Goal: Feedback & Contribution: Submit feedback/report problem

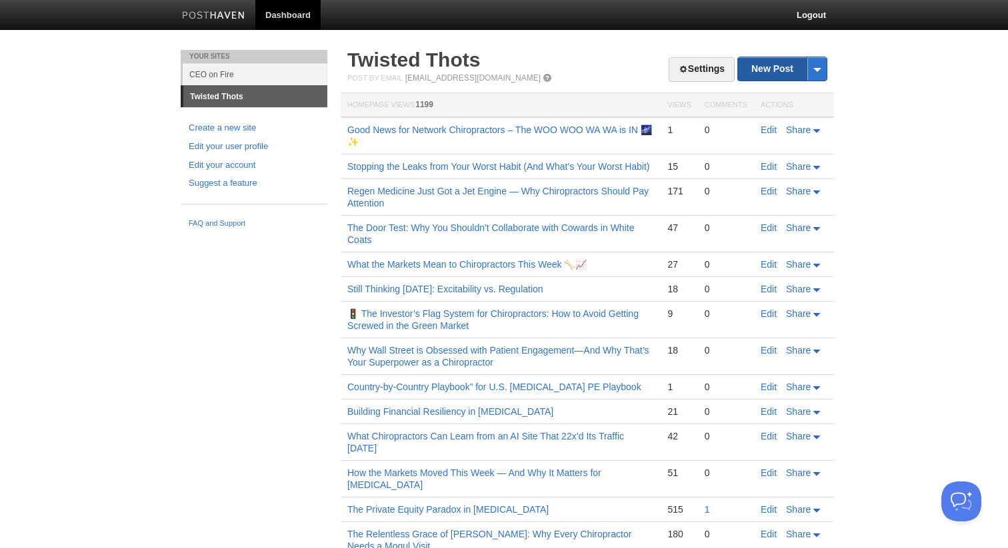
click at [772, 71] on link "New Post" at bounding box center [782, 68] width 89 height 23
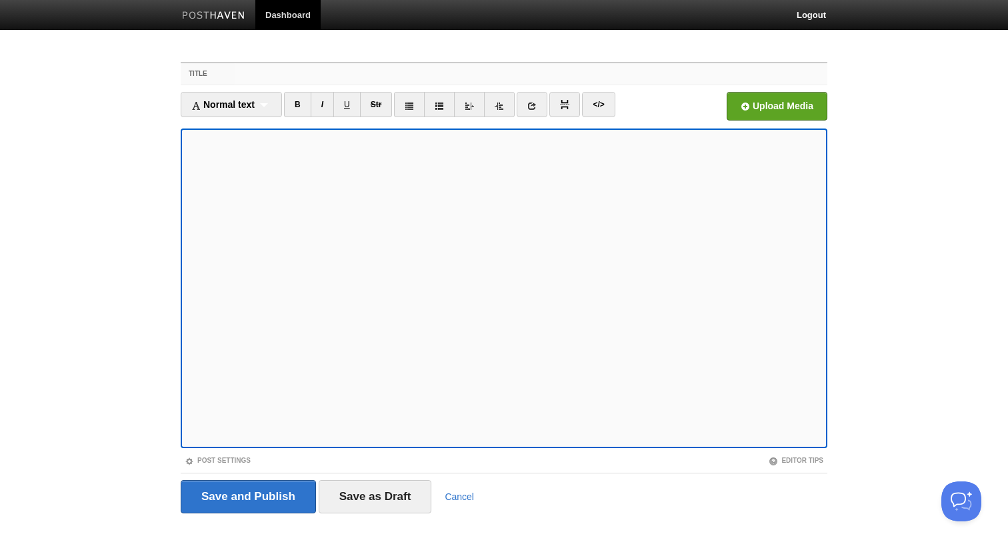
click at [468, 73] on input "Title" at bounding box center [531, 73] width 592 height 21
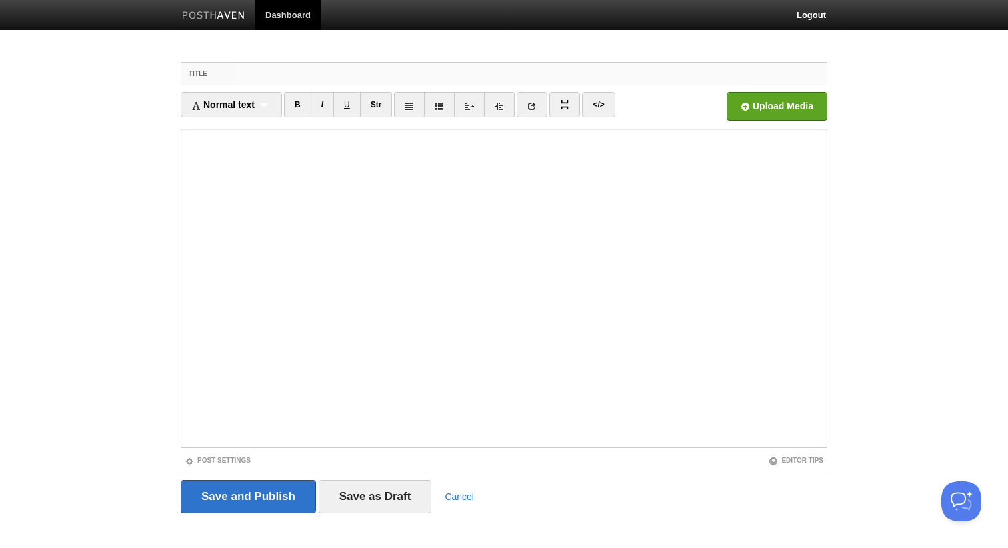
paste input "SPIZZed Up: [PERSON_NAME] on Holes, Health, and Fighting the Good Fight"
type input "SPIZZed Up: [PERSON_NAME] on Holes, Health, and Fighting the Good Fight"
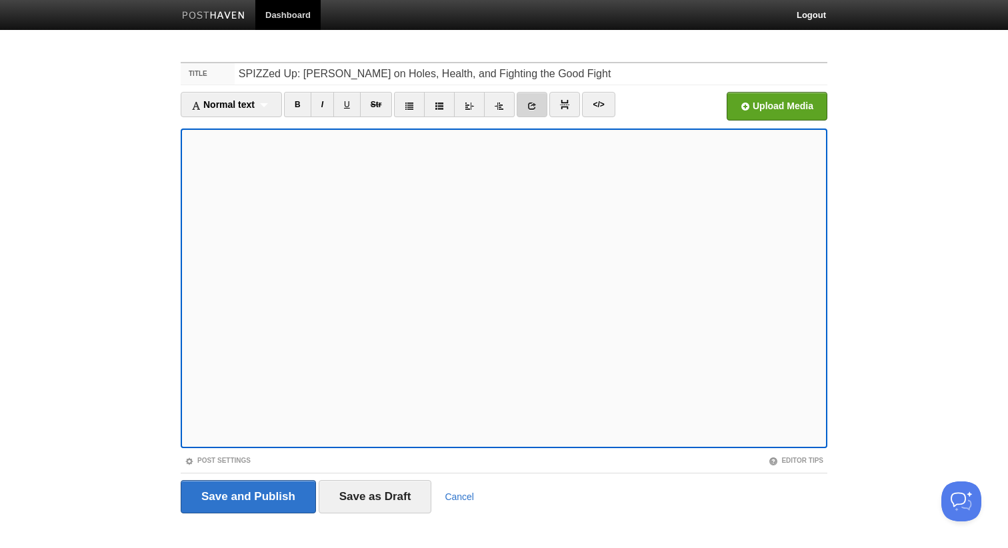
click at [532, 106] on icon at bounding box center [531, 105] width 9 height 9
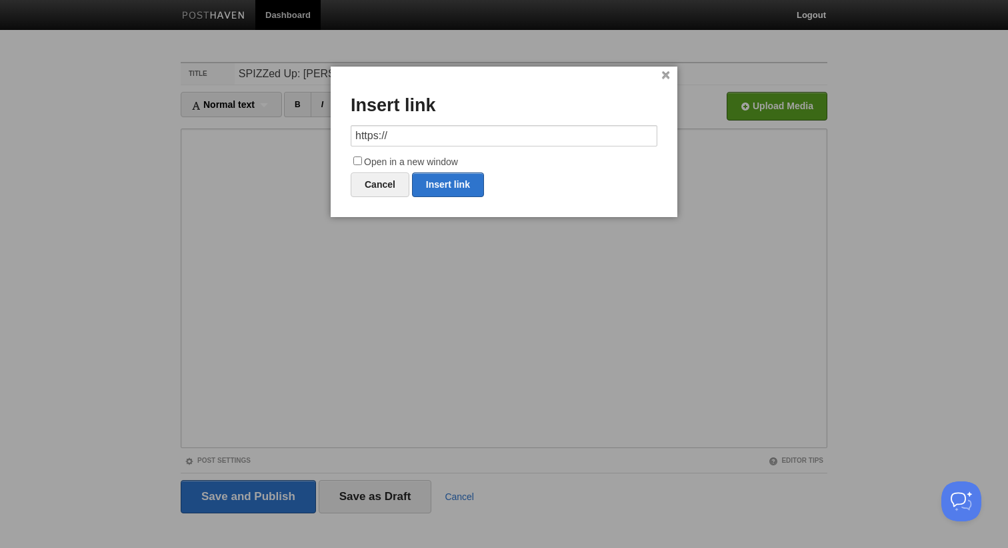
click at [499, 142] on input "https://" at bounding box center [504, 135] width 307 height 21
type input "https://morelucro.com/"
click at [355, 159] on input "Open in a new window" at bounding box center [357, 161] width 9 height 9
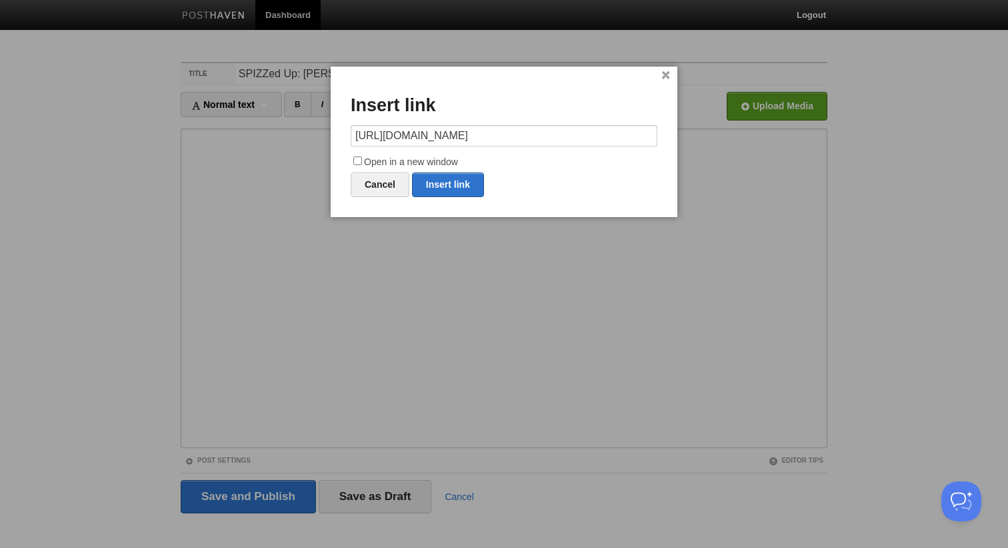
checkbox input "true"
click at [434, 179] on link "Insert link" at bounding box center [448, 185] width 72 height 25
type input "https://"
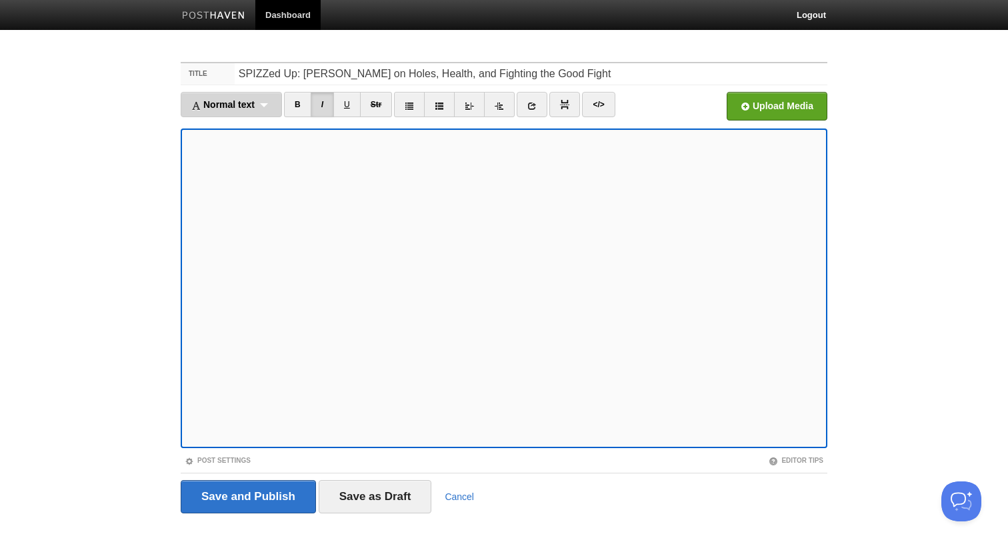
click at [261, 110] on div "Normal text Normal text Heading 1 Heading 2 Heading 3" at bounding box center [231, 104] width 101 height 25
click at [257, 141] on link "Heading 1" at bounding box center [231, 148] width 100 height 20
click at [512, 100] on link at bounding box center [513, 104] width 31 height 25
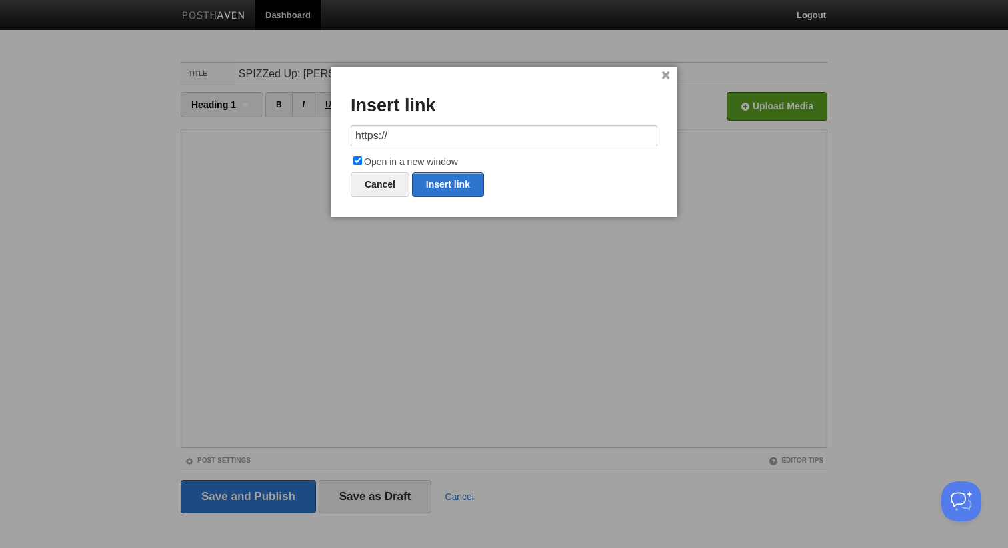
click at [497, 135] on input "https://" at bounding box center [504, 135] width 307 height 21
click at [458, 174] on link "Insert link" at bounding box center [448, 185] width 72 height 25
type input "https://"
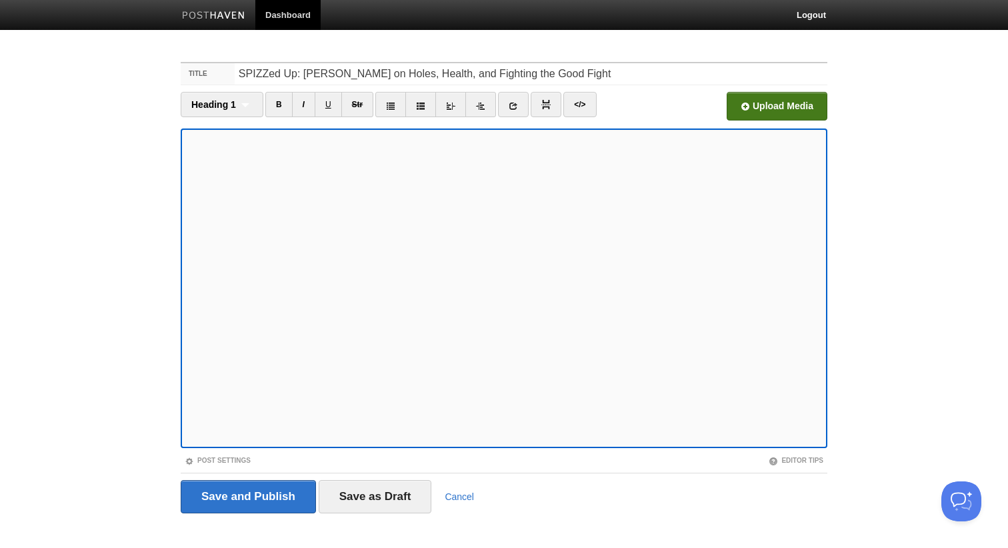
click at [768, 102] on input "file" at bounding box center [374, 110] width 1009 height 68
click at [241, 484] on input "Save and Publish" at bounding box center [248, 496] width 135 height 33
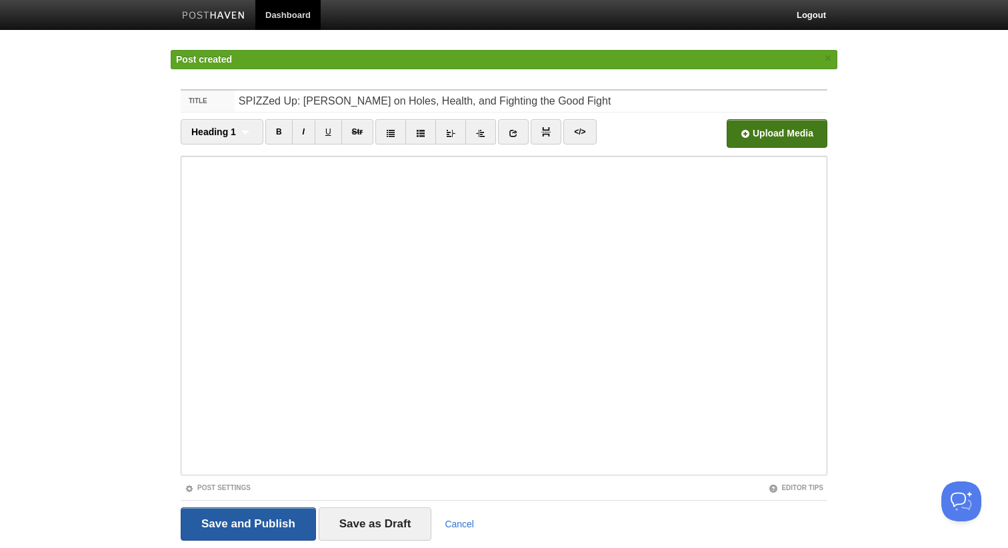
click at [253, 529] on input "Save and Publish" at bounding box center [248, 524] width 135 height 33
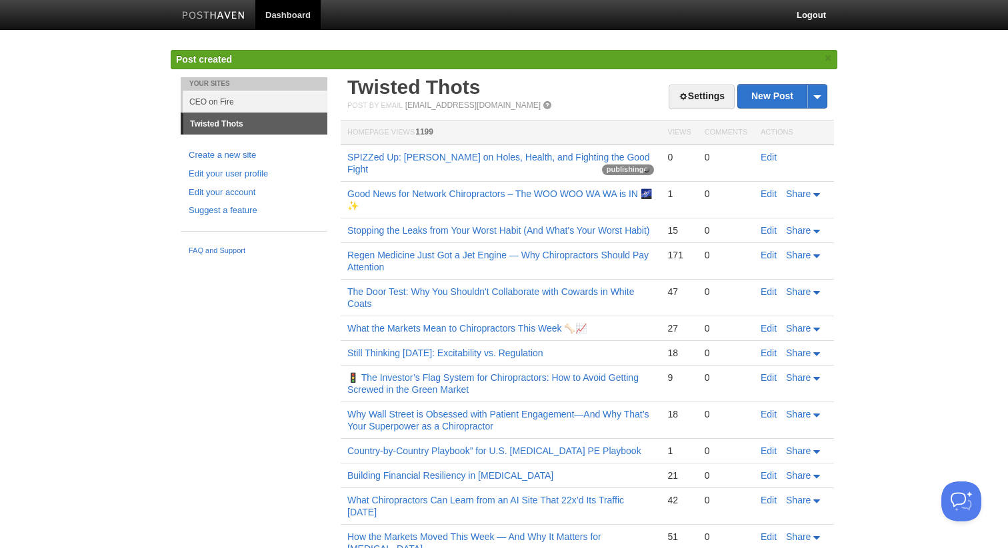
click at [392, 185] on td "Good News for Network Chiropractors – The WOO WOO WA WA is IN 🌌✨" at bounding box center [501, 200] width 320 height 37
click at [392, 157] on link "SPIZZed Up: [PERSON_NAME] on Holes, Health, and Fighting the Good Fight" at bounding box center [498, 163] width 303 height 23
click at [388, 158] on link "SPIZZed Up: [PERSON_NAME] on Holes, Health, and Fighting the Good Fight" at bounding box center [498, 163] width 303 height 23
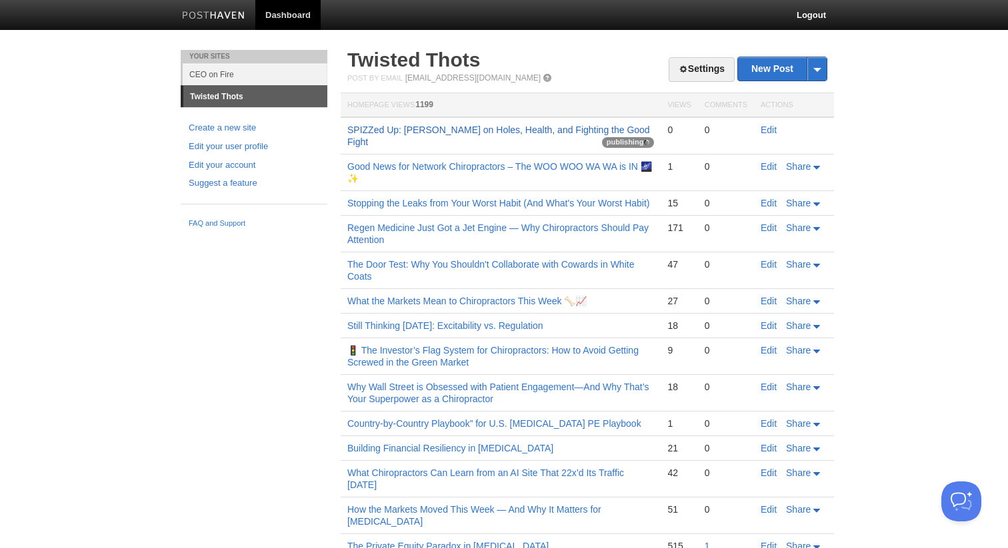
click at [465, 132] on link "SPIZZed Up: [PERSON_NAME] on Holes, Health, and Fighting the Good Fight" at bounding box center [498, 136] width 303 height 23
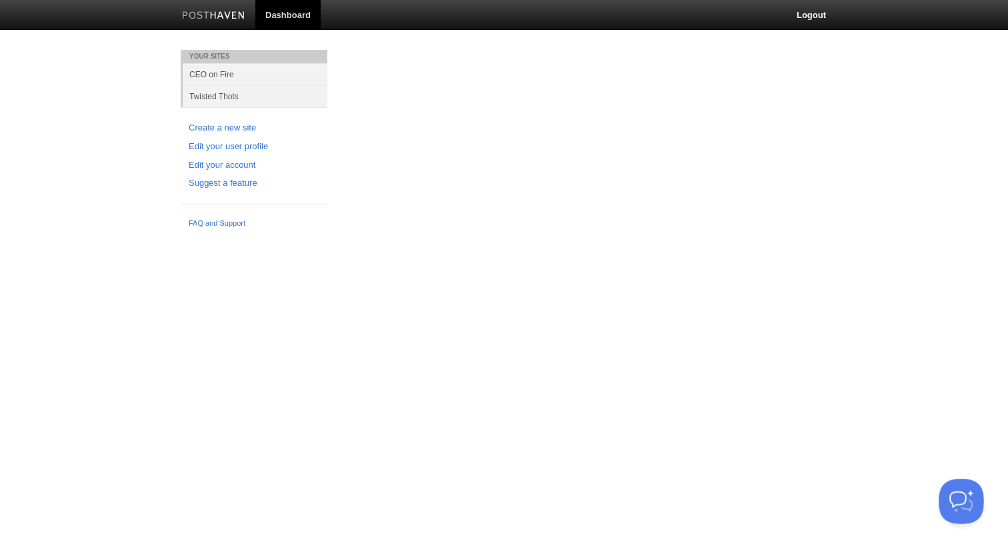
click at [950, 502] on button "Open Beacon popover" at bounding box center [958, 499] width 40 height 40
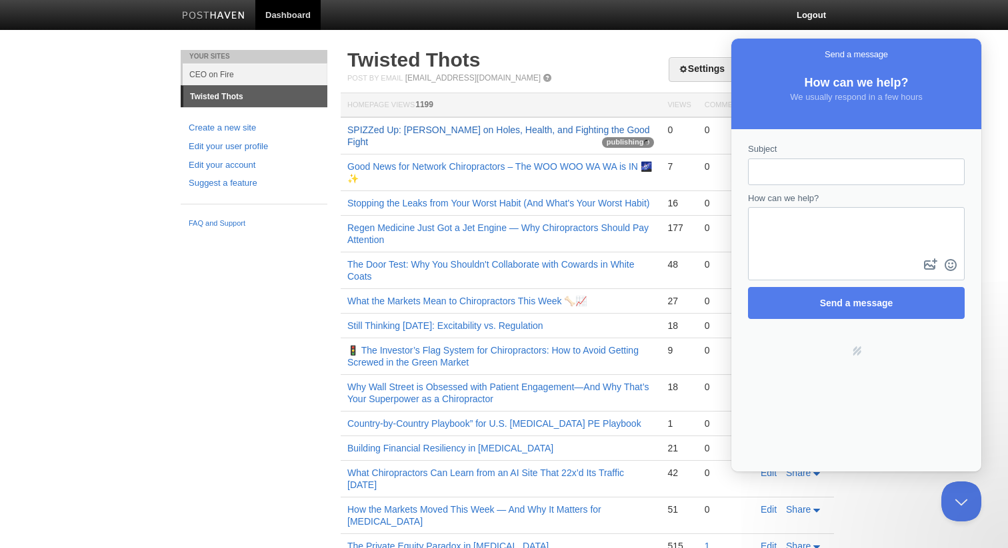
click at [417, 125] on link "SPIZZed Up: [PERSON_NAME] on Holes, Health, and Fighting the Good Fight" at bounding box center [498, 136] width 303 height 23
click at [394, 131] on link "SPIZZed Up: [PERSON_NAME] on Holes, Health, and Fighting the Good Fight" at bounding box center [498, 136] width 303 height 23
click at [356, 135] on link "SPIZZed Up: [PERSON_NAME] on Holes, Health, and Fighting the Good Fight" at bounding box center [498, 136] width 303 height 23
click at [949, 482] on button "Close Beacon popover" at bounding box center [958, 499] width 40 height 40
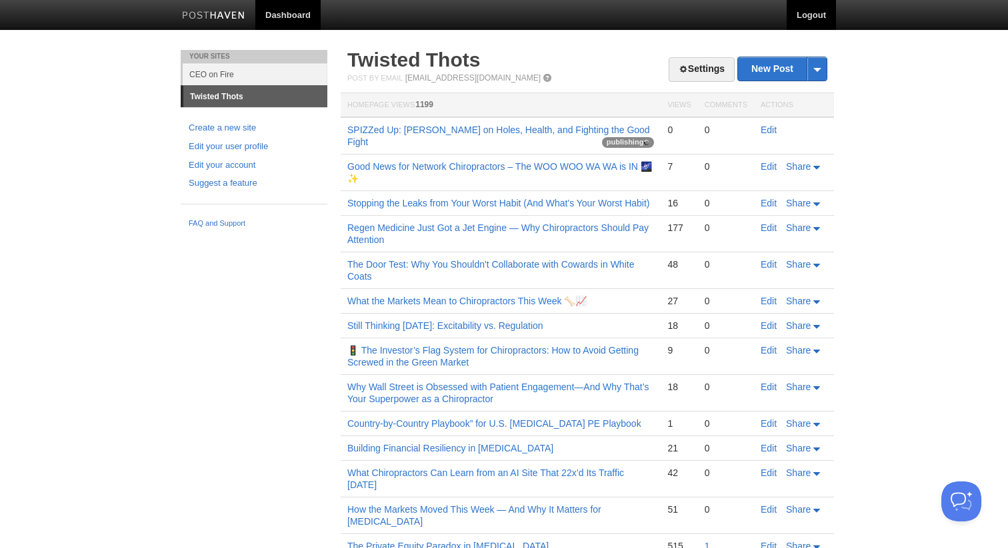
click at [808, 13] on link "Logout" at bounding box center [810, 15] width 49 height 30
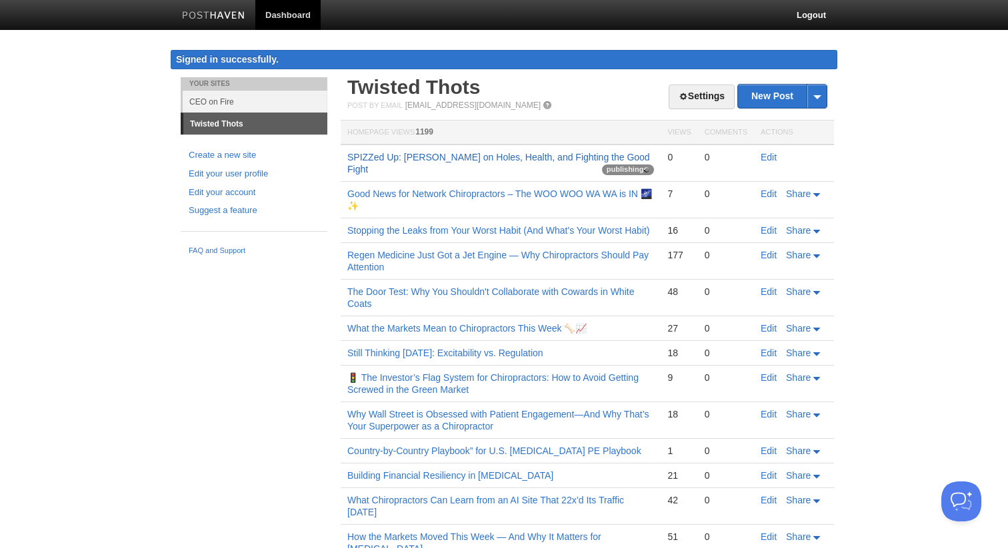
click at [392, 156] on link "SPIZZed Up: [PERSON_NAME] on Holes, Health, and Fighting the Good Fight" at bounding box center [498, 163] width 303 height 23
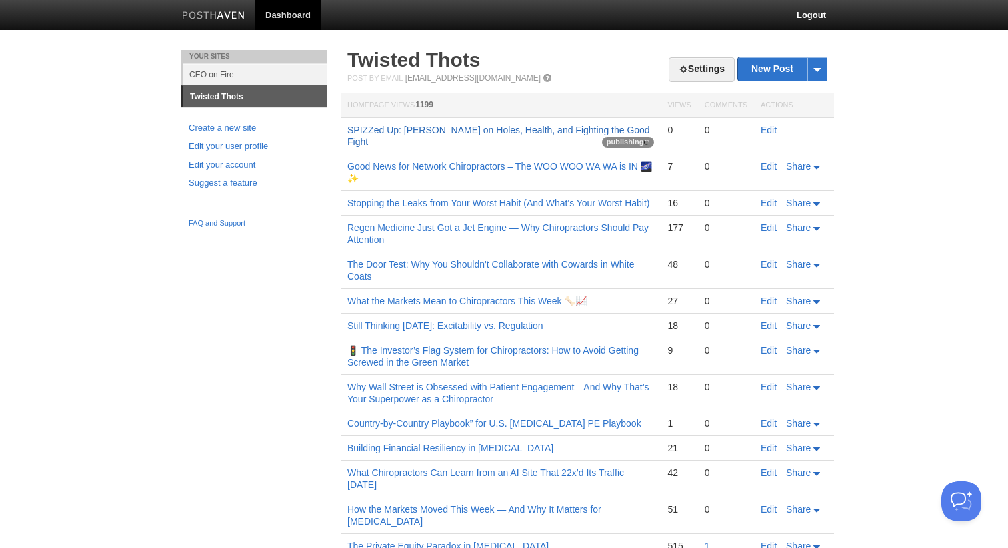
click at [428, 128] on link "SPIZZed Up: [PERSON_NAME] on Holes, Health, and Fighting the Good Fight" at bounding box center [498, 136] width 303 height 23
click at [408, 132] on link "SPIZZed Up: [PERSON_NAME] on Holes, Health, and Fighting the Good Fight" at bounding box center [498, 136] width 303 height 23
click at [434, 131] on link "SPIZZed Up: [PERSON_NAME] on Holes, Health, and Fighting the Good Fight" at bounding box center [498, 136] width 303 height 23
click at [757, 67] on link "New Post" at bounding box center [782, 68] width 89 height 23
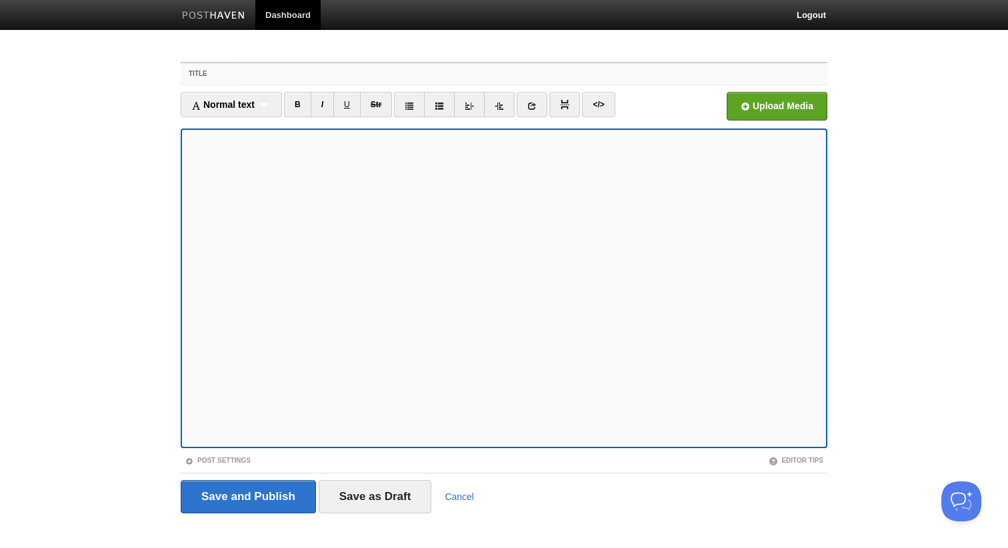
click at [345, 63] on input "Title" at bounding box center [531, 73] width 592 height 21
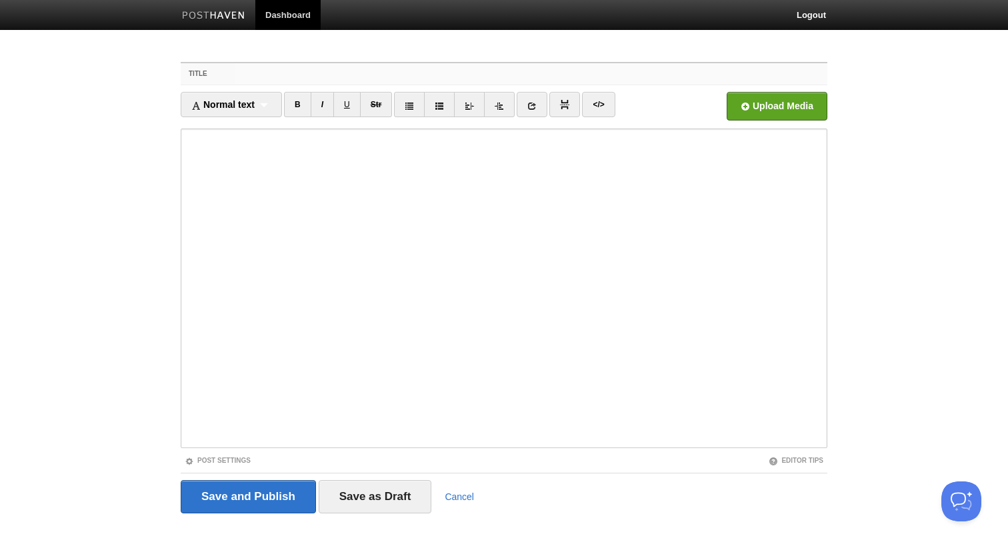
paste input "SPIZZed Up: [PERSON_NAME] on Holes, Health, and Fighting the Good Fight"
type input "SPIZZed Up: [PERSON_NAME] on Holes, Health, and Fighting the Good Fight"
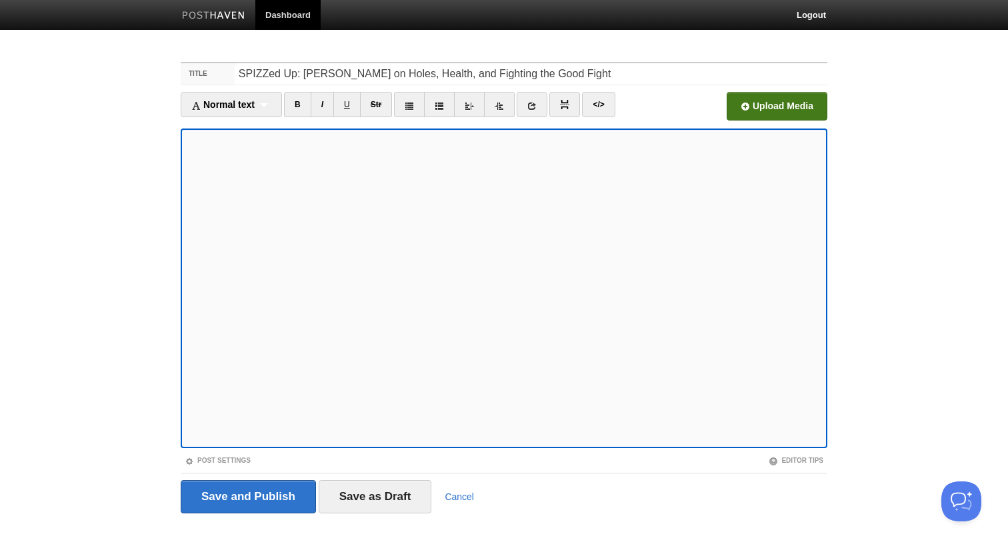
click at [762, 111] on input "file" at bounding box center [374, 110] width 1009 height 68
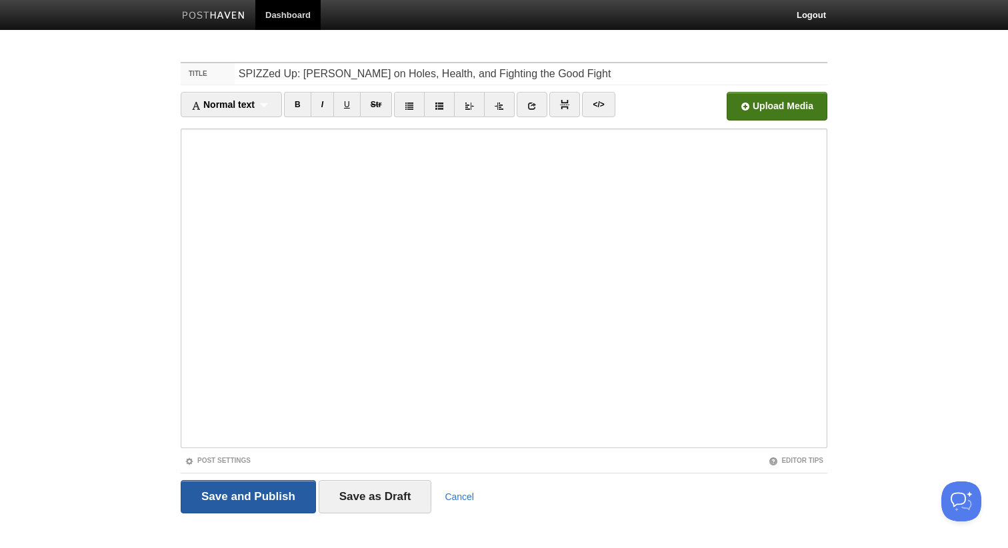
click at [283, 489] on input "Save and Publish" at bounding box center [248, 496] width 135 height 33
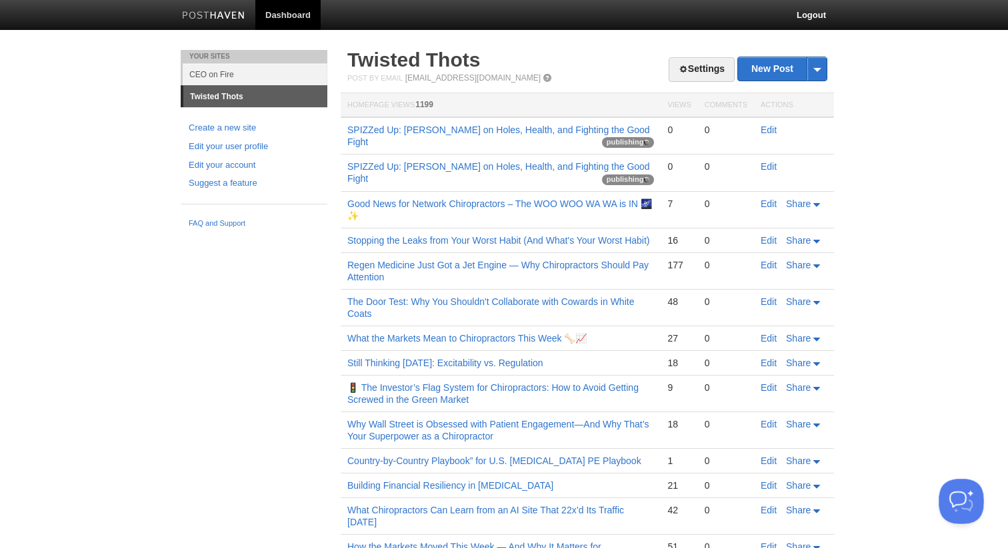
click at [959, 488] on button "Open Beacon popover" at bounding box center [958, 499] width 40 height 40
click at [204, 222] on link "FAQ and Support" at bounding box center [254, 224] width 131 height 12
click at [438, 131] on link "SPIZZed Up: [PERSON_NAME] on Holes, Health, and Fighting the Good Fight" at bounding box center [498, 136] width 303 height 23
click at [423, 141] on td "SPIZZed Up: Dr. TJ Alger on Holes, Health, and Fighting the Good Fight publishi…" at bounding box center [501, 135] width 320 height 37
click at [435, 126] on link "SPIZZed Up: [PERSON_NAME] on Holes, Health, and Fighting the Good Fight" at bounding box center [498, 136] width 303 height 23
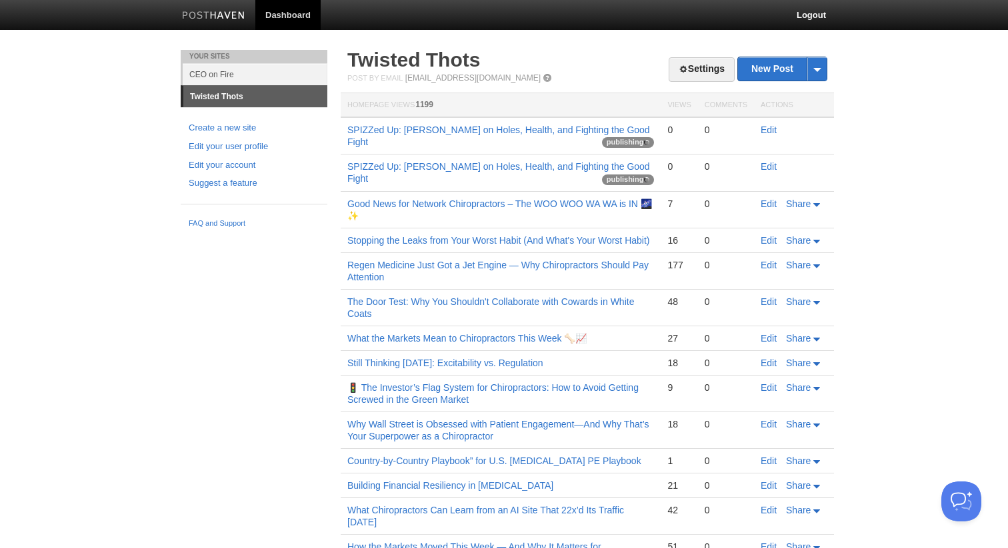
click at [374, 140] on td "SPIZZed Up: Dr. TJ Alger on Holes, Health, and Fighting the Good Fight publishi…" at bounding box center [501, 135] width 320 height 37
click at [375, 135] on link "SPIZZed Up: [PERSON_NAME] on Holes, Health, and Fighting the Good Fight" at bounding box center [498, 136] width 303 height 23
click at [408, 127] on link "SPIZZed Up: [PERSON_NAME] on Holes, Health, and Fighting the Good Fight" at bounding box center [498, 136] width 303 height 23
click at [456, 131] on link "SPIZZed Up: [PERSON_NAME] on Holes, Health, and Fighting the Good Fight" at bounding box center [498, 136] width 303 height 23
click at [400, 127] on link "SPIZZed Up: [PERSON_NAME] on Holes, Health, and Fighting the Good Fight" at bounding box center [498, 136] width 303 height 23
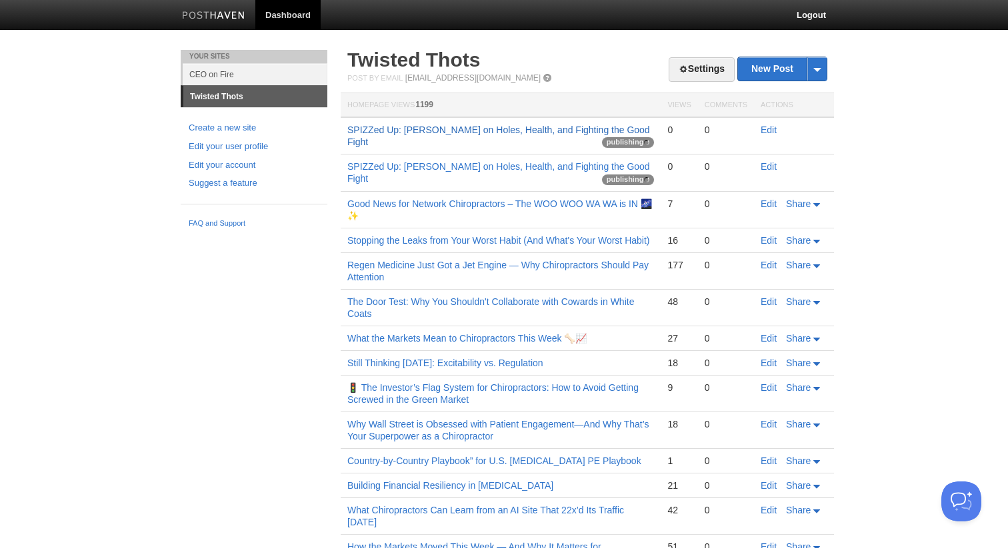
click at [356, 130] on link "SPIZZed Up: [PERSON_NAME] on Holes, Health, and Fighting the Good Fight" at bounding box center [498, 136] width 303 height 23
click at [954, 508] on button "Open Beacon popover" at bounding box center [958, 499] width 40 height 40
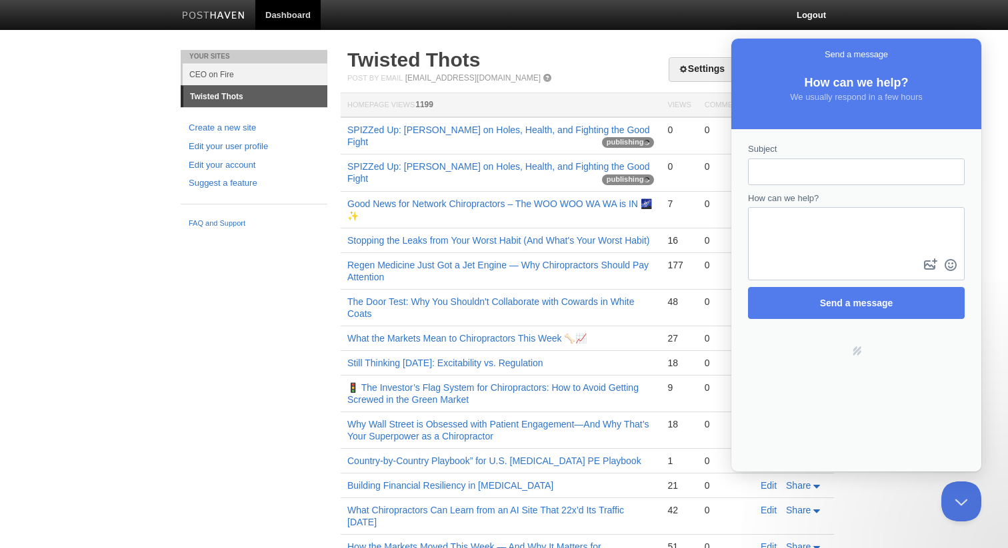
click at [813, 178] on input "Subject" at bounding box center [855, 172] width 195 height 24
type input "posts aren't publishing"
click at [808, 223] on textarea "How can we help?" at bounding box center [856, 232] width 214 height 47
type textarea "trying to publish post but they are getting stuck"
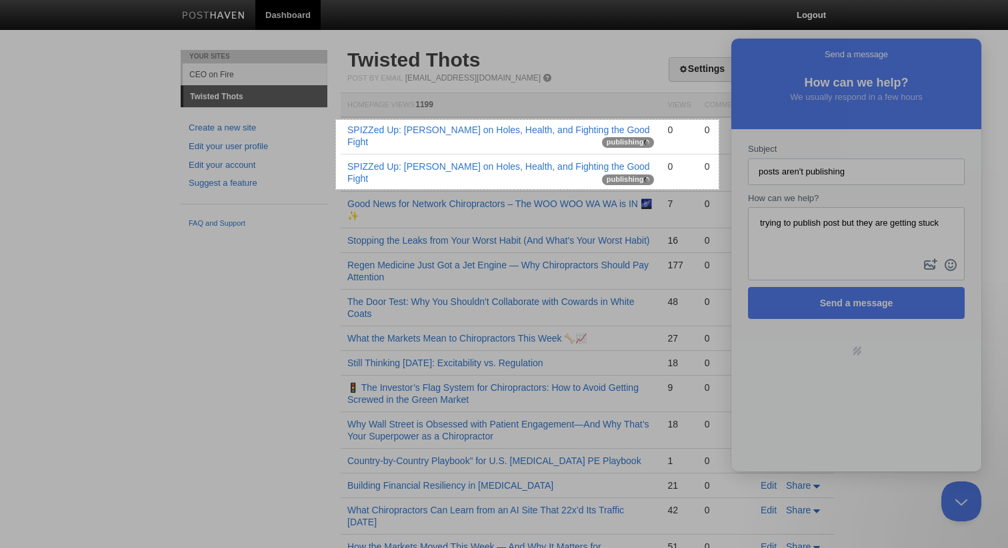
drag, startPoint x: 361, startPoint y: 120, endPoint x: 718, endPoint y: 189, distance: 363.8
click at [718, 189] on div "574 X 104" at bounding box center [504, 396] width 1008 height 792
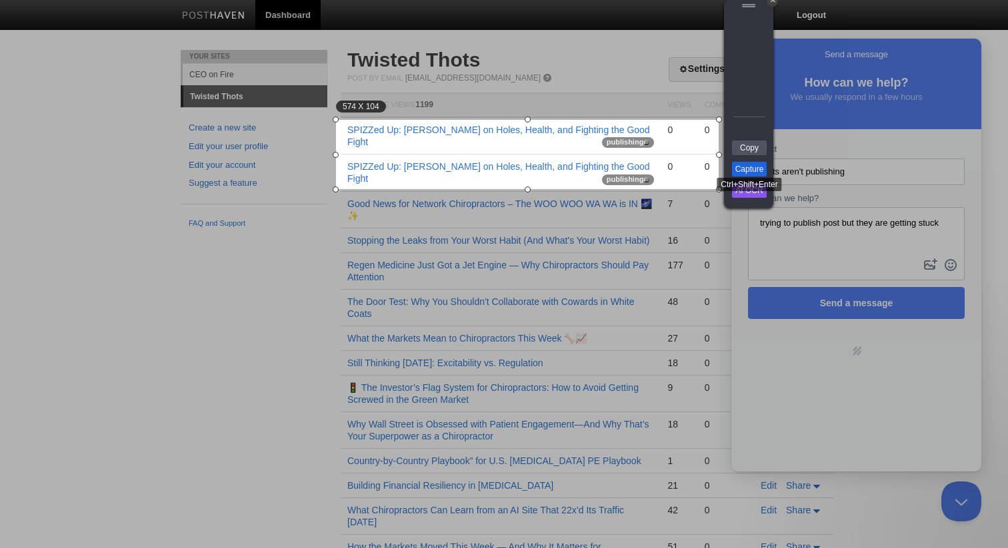
click at [751, 168] on link "Capture" at bounding box center [749, 169] width 35 height 15
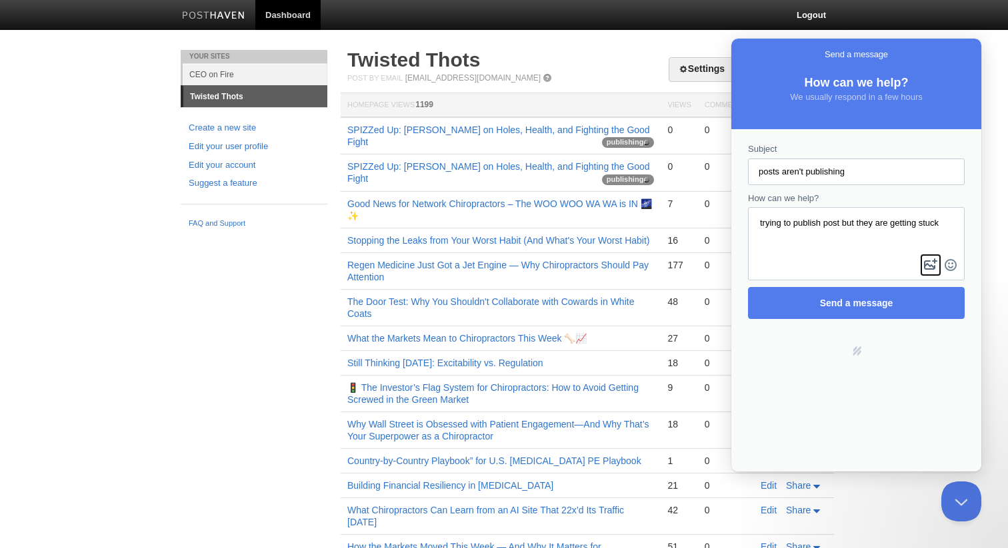
click at [935, 263] on button "image-plus" at bounding box center [930, 265] width 20 height 21
type input "C:\fakepath\posthaven-com-dashboard-sites-18377-09-03-2025_09_48_AM.png"
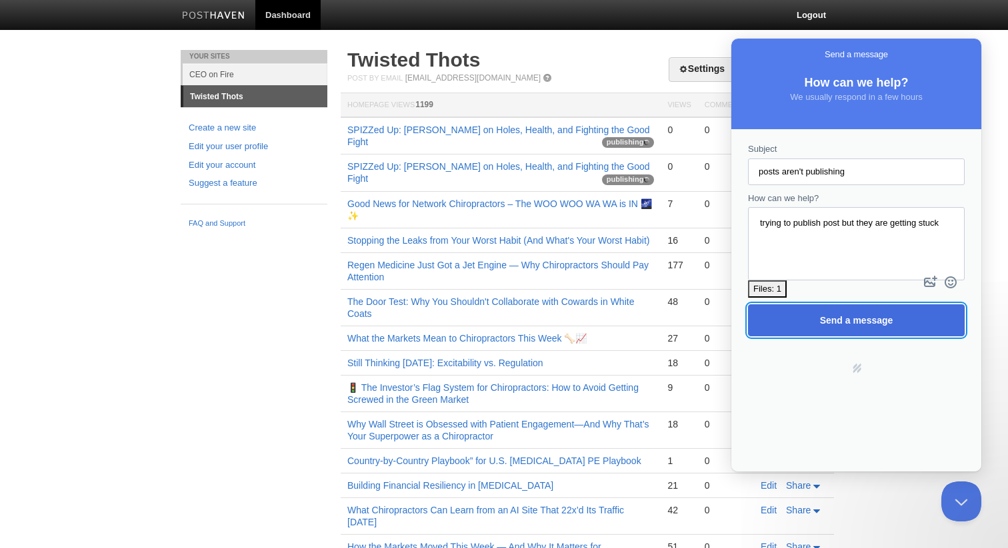
click at [766, 307] on span "Send a message" at bounding box center [855, 320] width 187 height 31
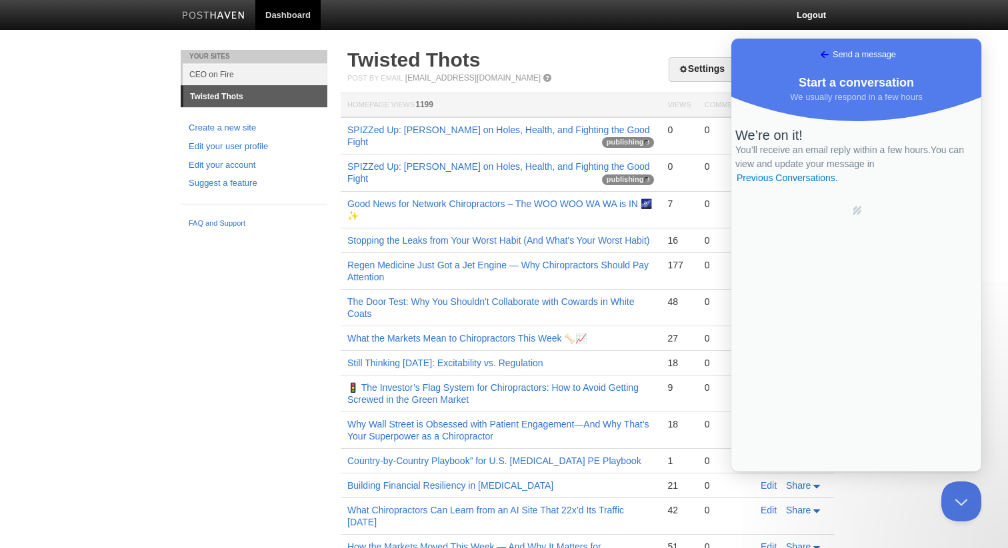
click at [816, 54] on span "Go back" at bounding box center [824, 55] width 16 height 16
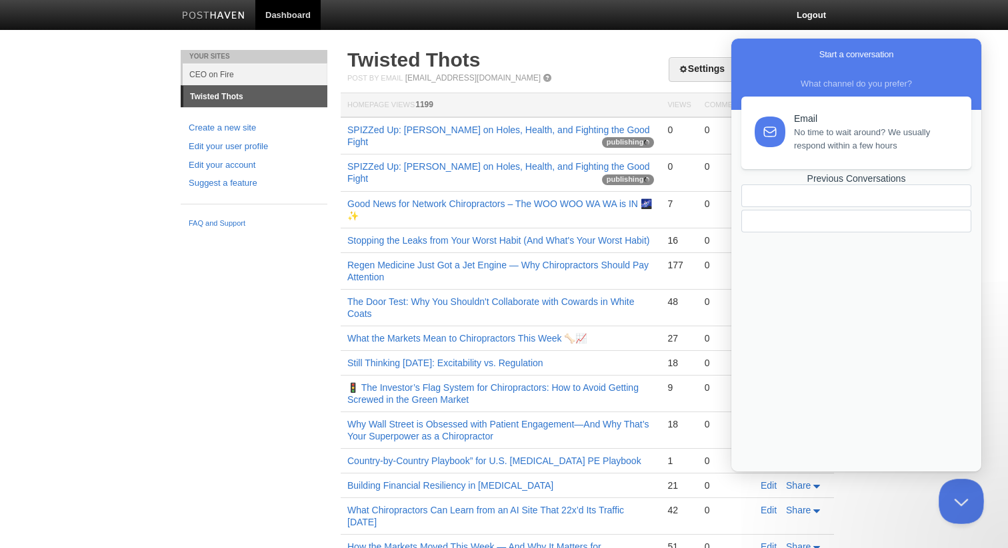
click at [962, 491] on button "Close Beacon popover" at bounding box center [958, 499] width 40 height 40
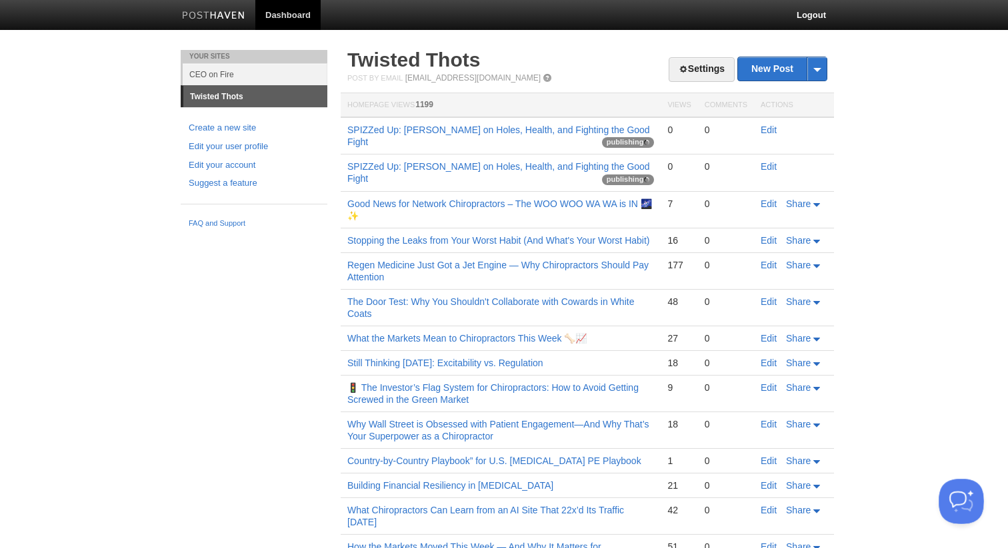
click at [969, 509] on button "Open Beacon popover" at bounding box center [958, 499] width 40 height 40
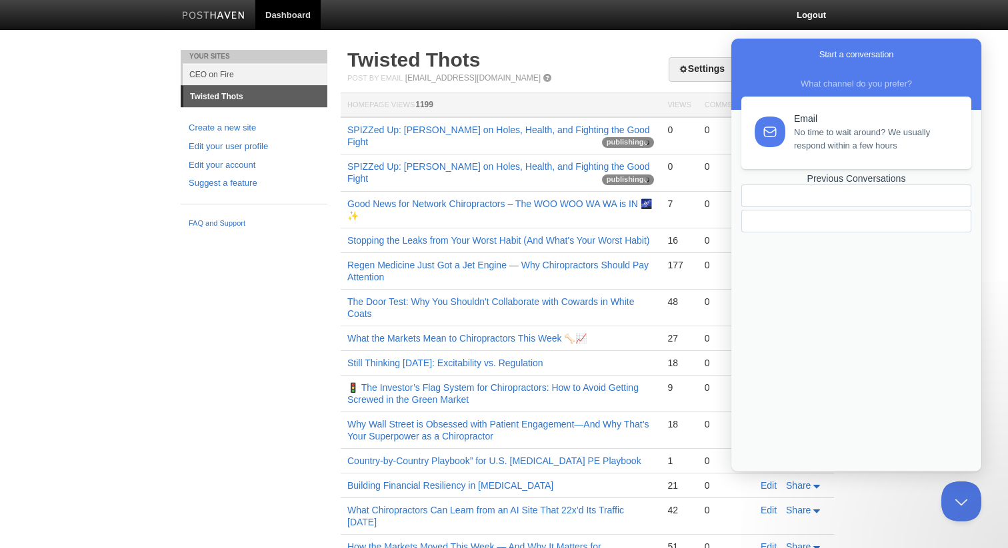
click at [847, 185] on div "Previous Conversations" at bounding box center [856, 178] width 230 height 11
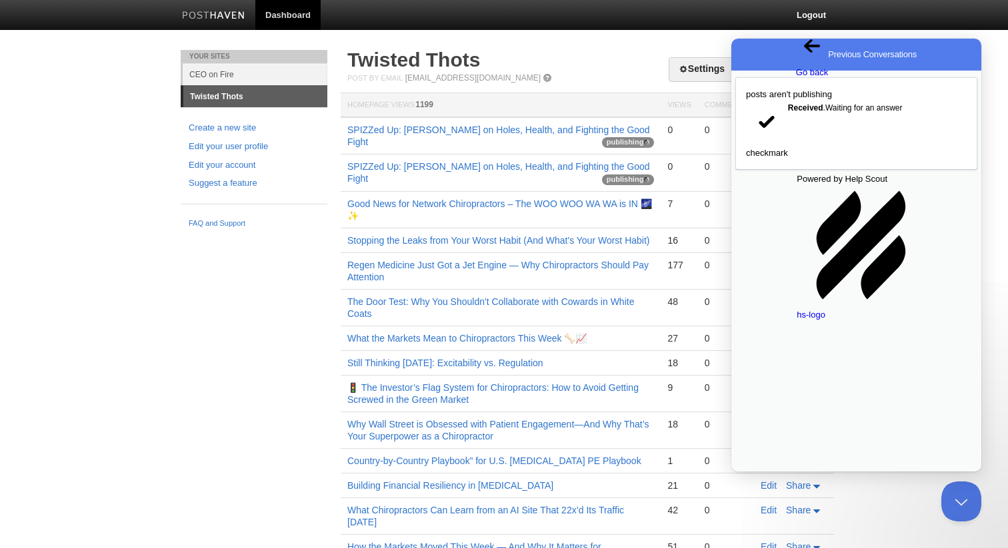
click at [796, 55] on span "Go back" at bounding box center [812, 66] width 32 height 23
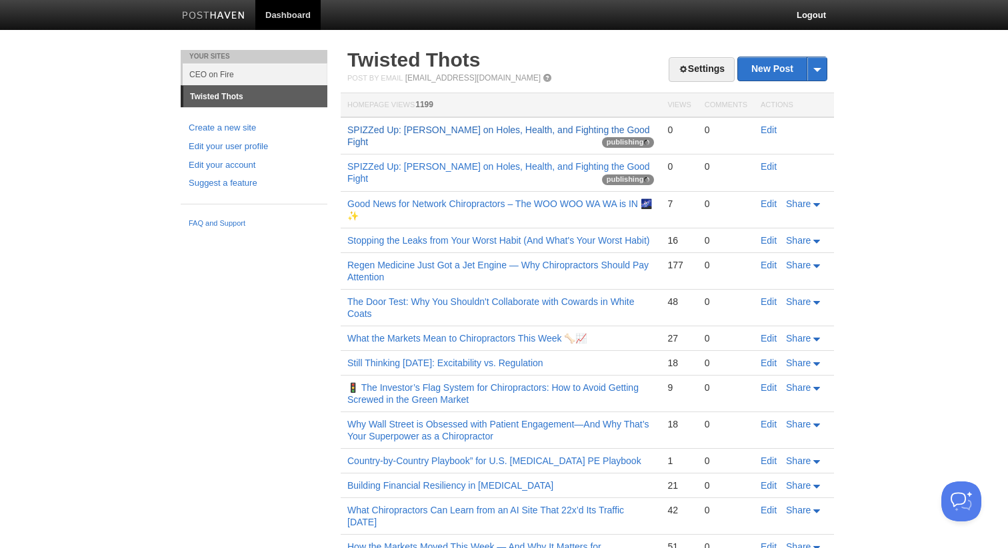
click at [430, 134] on link "SPIZZed Up: [PERSON_NAME] on Holes, Health, and Fighting the Good Fight" at bounding box center [498, 136] width 303 height 23
